Goal: Check status

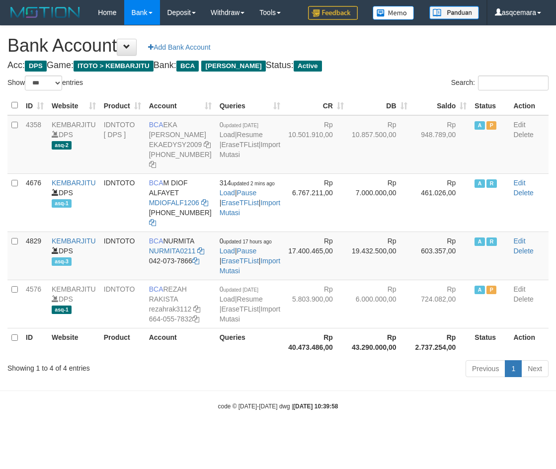
select select "***"
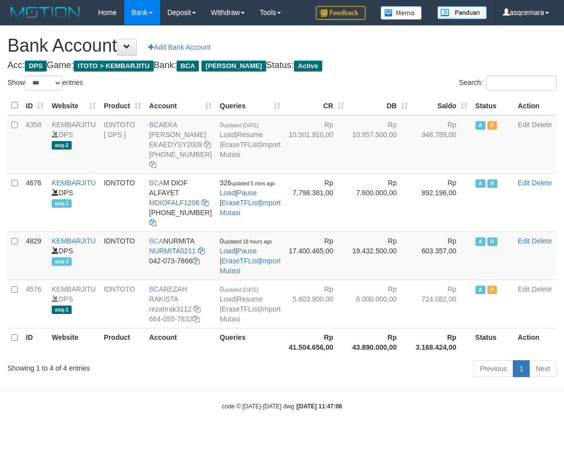
select select "***"
